Goal: Task Accomplishment & Management: Use online tool/utility

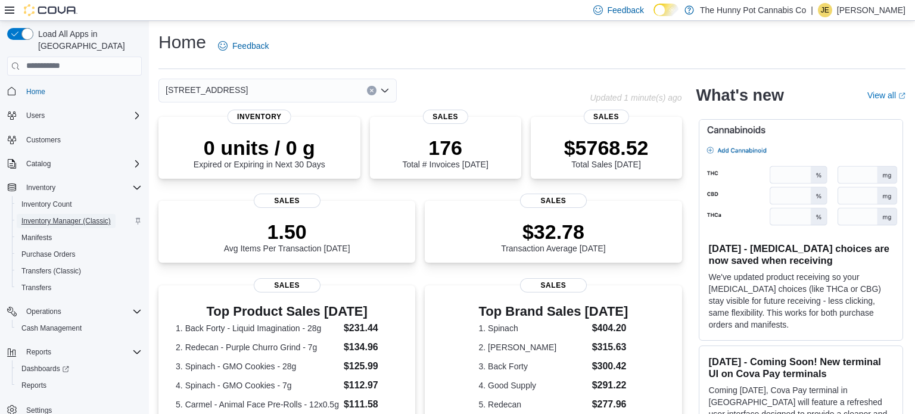
click at [70, 216] on span "Inventory Manager (Classic)" at bounding box center [65, 221] width 89 height 10
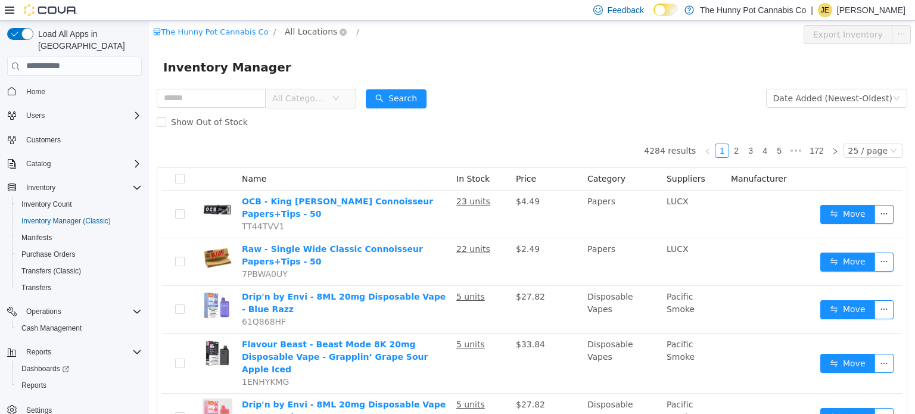
click at [310, 29] on span "All Locations" at bounding box center [311, 30] width 52 height 13
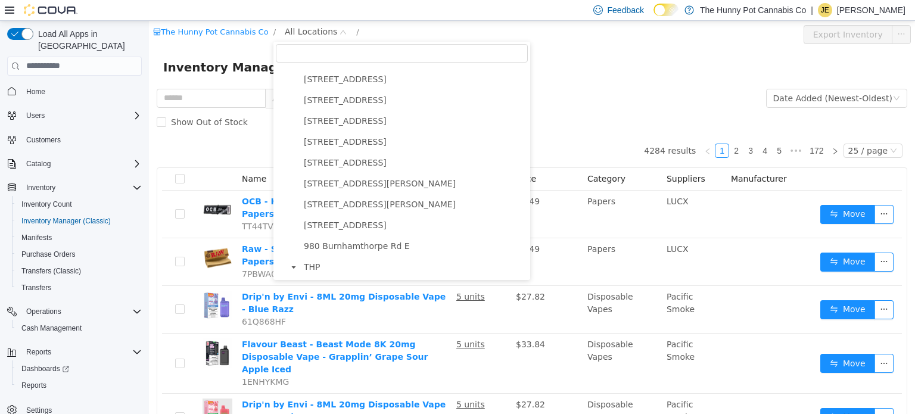
scroll to position [605, 0]
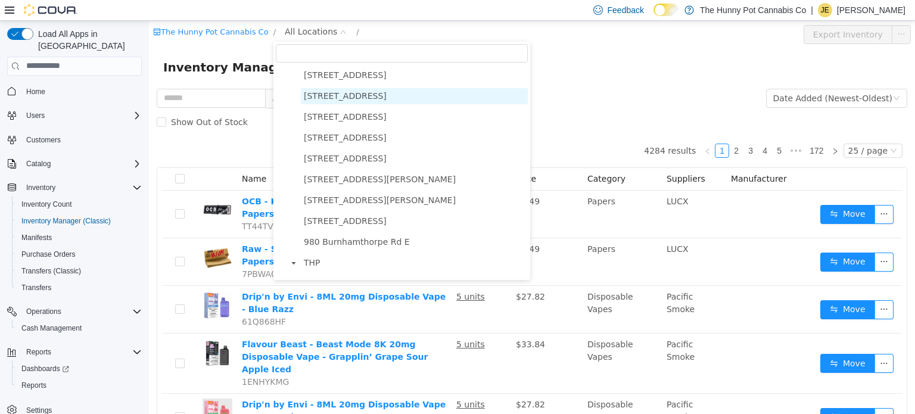
click at [325, 99] on span "[STREET_ADDRESS]" at bounding box center [345, 96] width 83 height 10
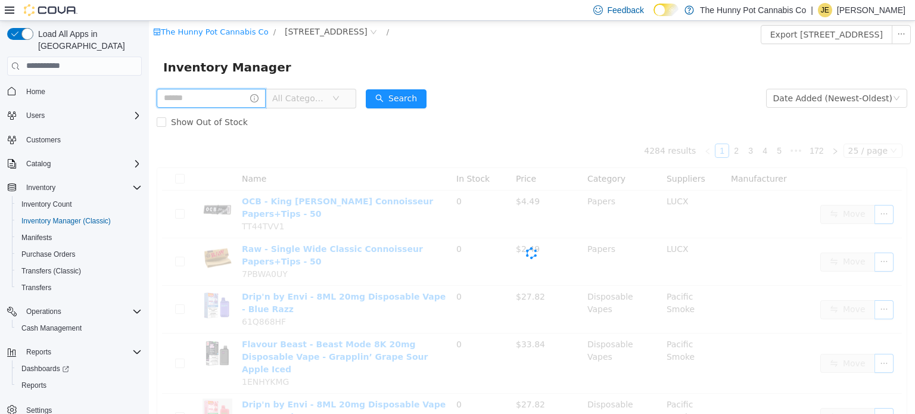
click at [217, 101] on input "text" at bounding box center [211, 97] width 109 height 19
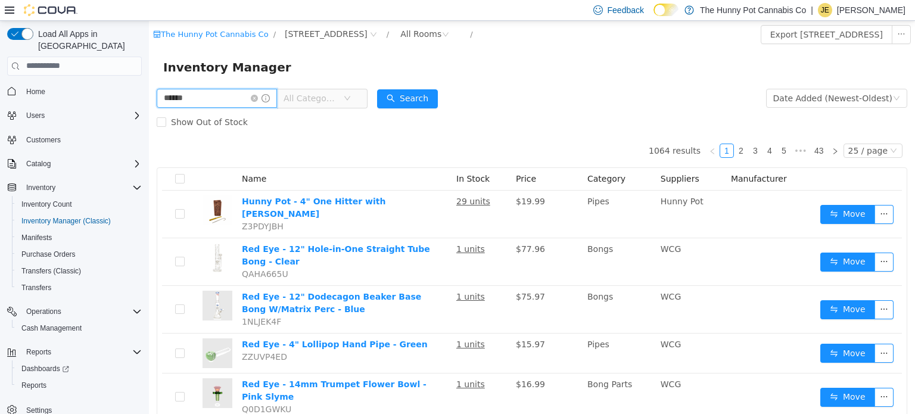
type input "******"
